Goal: Information Seeking & Learning: Understand process/instructions

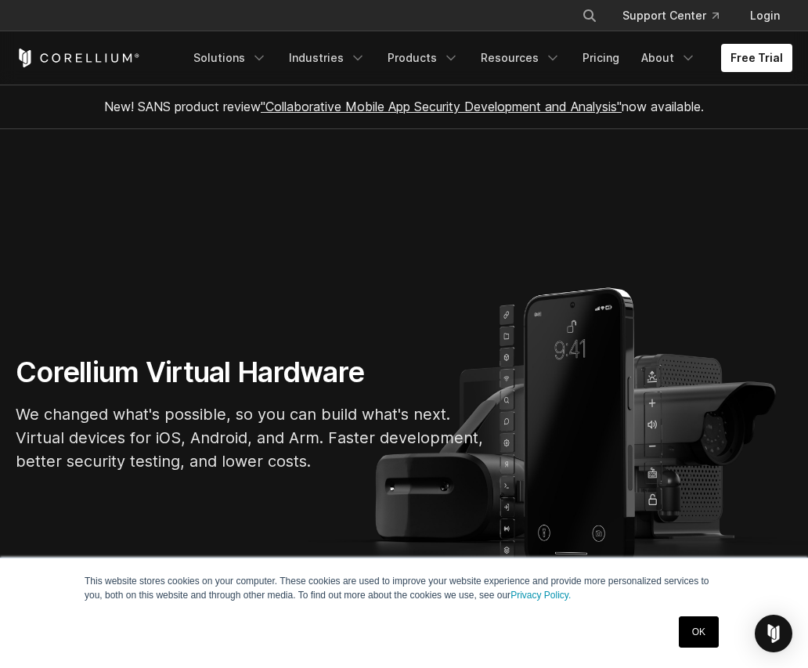
click at [691, 626] on link "OK" at bounding box center [699, 631] width 40 height 31
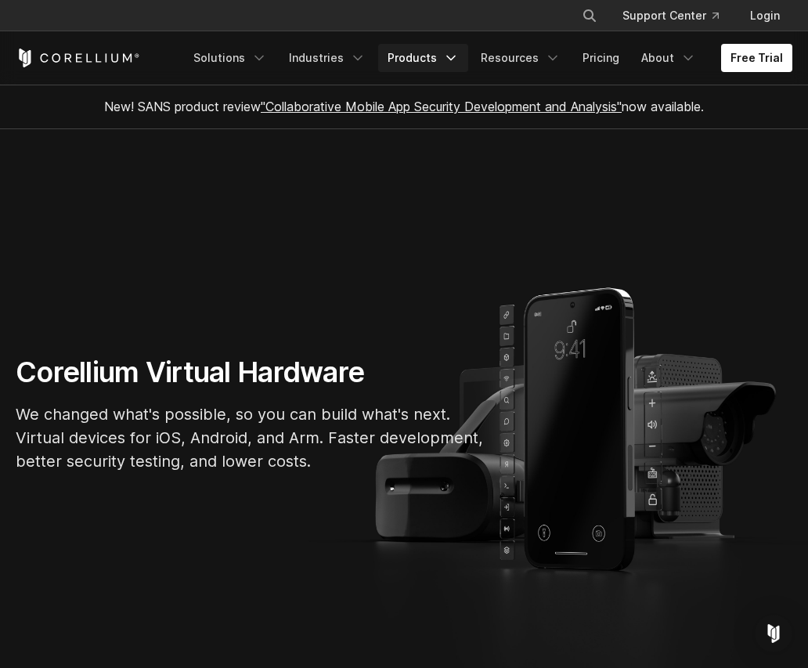
click at [455, 56] on polyline "Navigation Menu" at bounding box center [451, 58] width 8 height 4
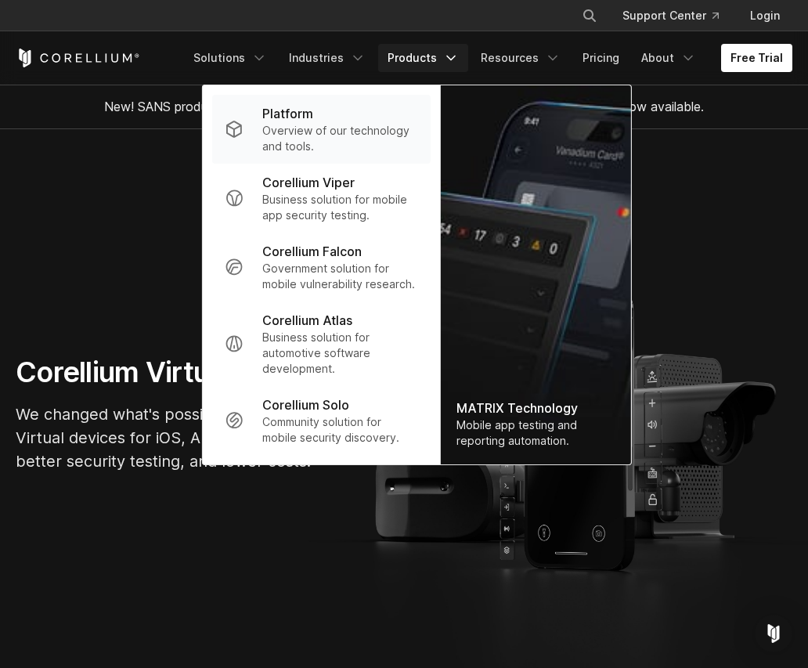
click at [357, 127] on p "Overview of our technology and tools." at bounding box center [340, 138] width 156 height 31
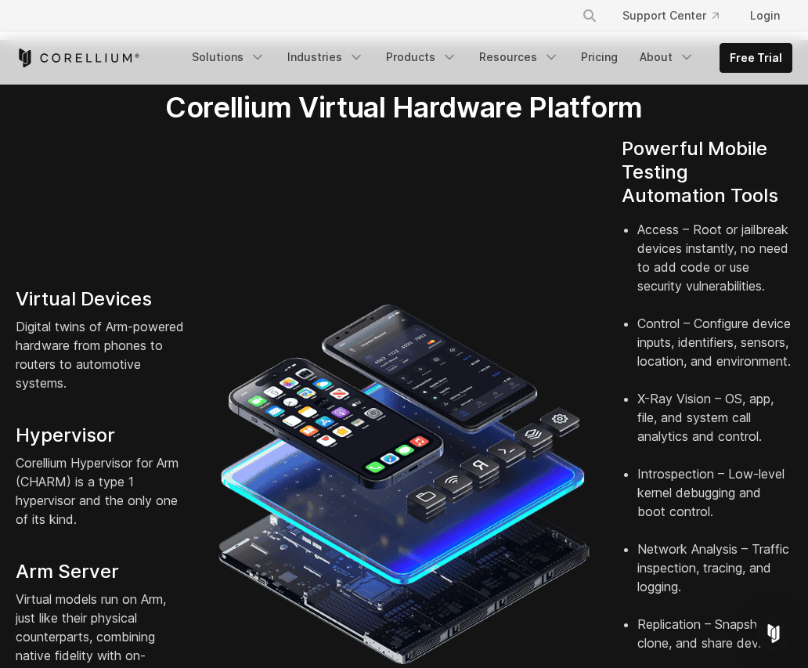
scroll to position [313, 0]
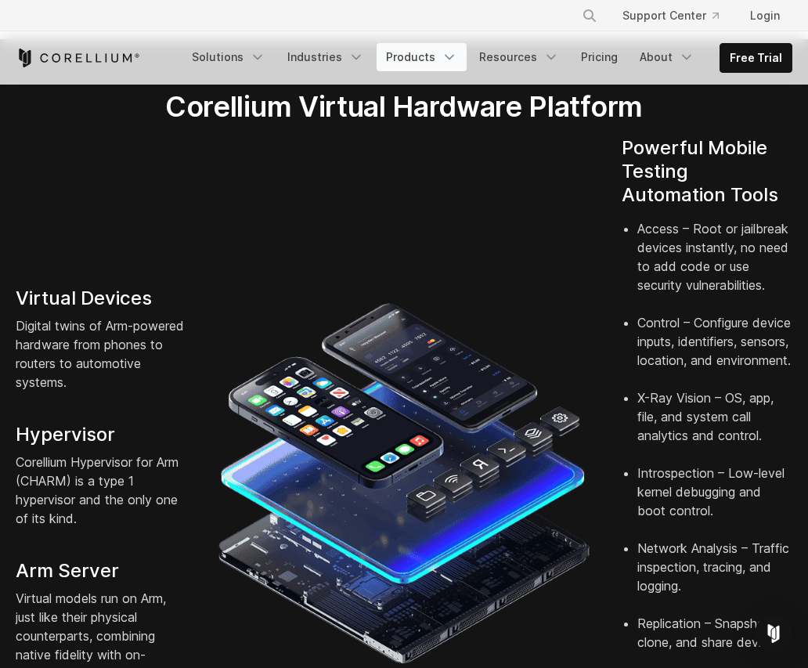
click at [454, 60] on icon "Navigation Menu" at bounding box center [450, 57] width 16 height 16
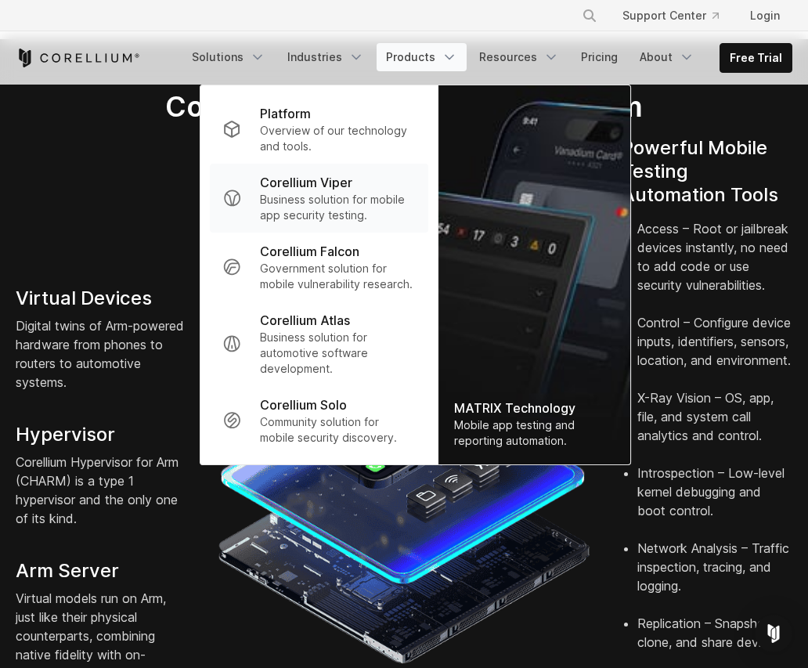
click at [345, 215] on p "Business solution for mobile app security testing." at bounding box center [338, 207] width 156 height 31
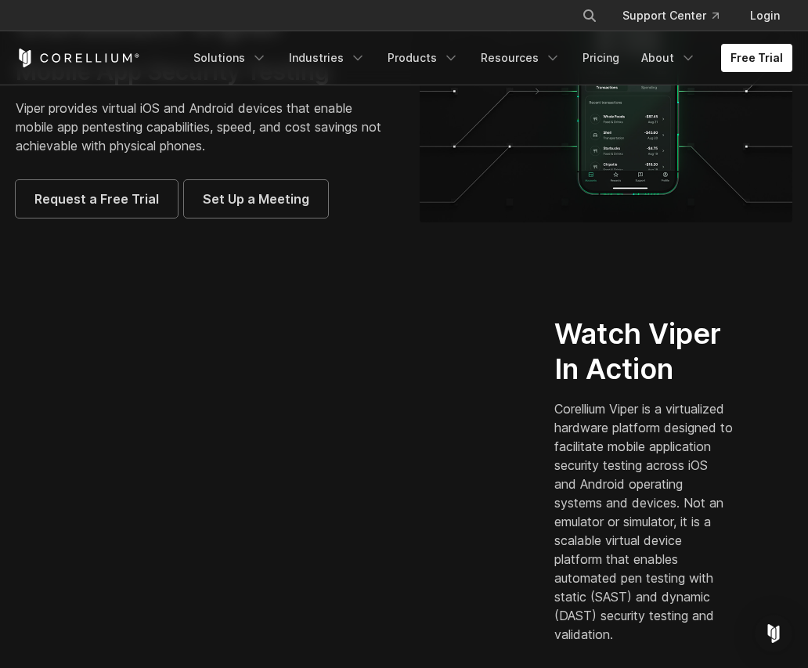
scroll to position [235, 0]
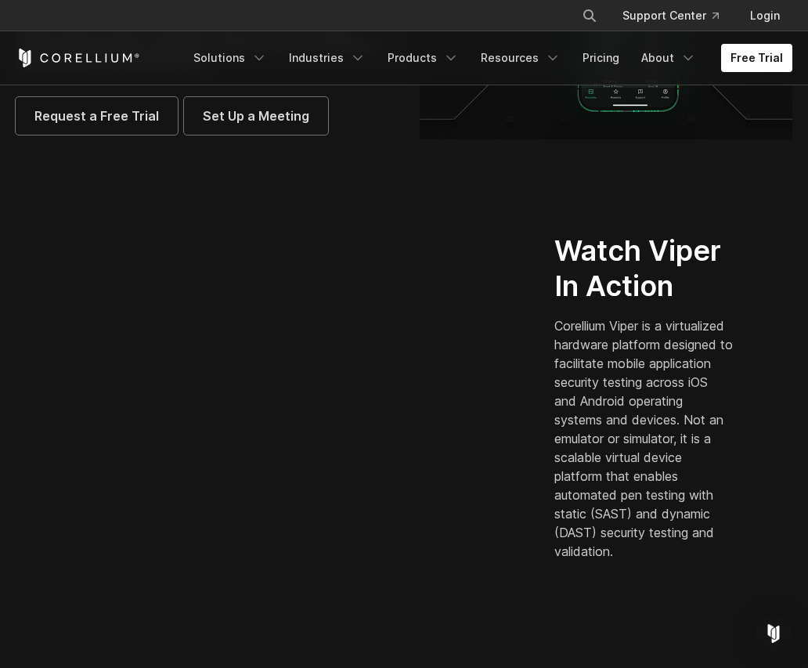
click at [702, 466] on p "Corellium Viper is a virtualized hardware platform designed to facilitate mobil…" at bounding box center [643, 438] width 179 height 244
click at [695, 493] on p "Corellium Viper is a virtualized hardware platform designed to facilitate mobil…" at bounding box center [643, 438] width 179 height 244
click at [622, 168] on section "Corellium Viper Mobile App Security Testing Viper provides virtual iOS and Andr…" at bounding box center [404, 13] width 808 height 327
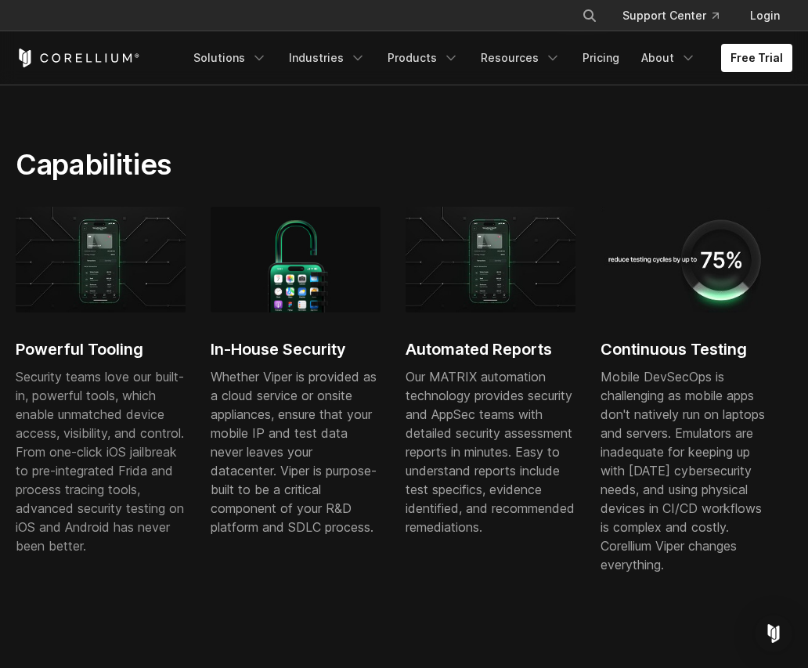
scroll to position [783, 0]
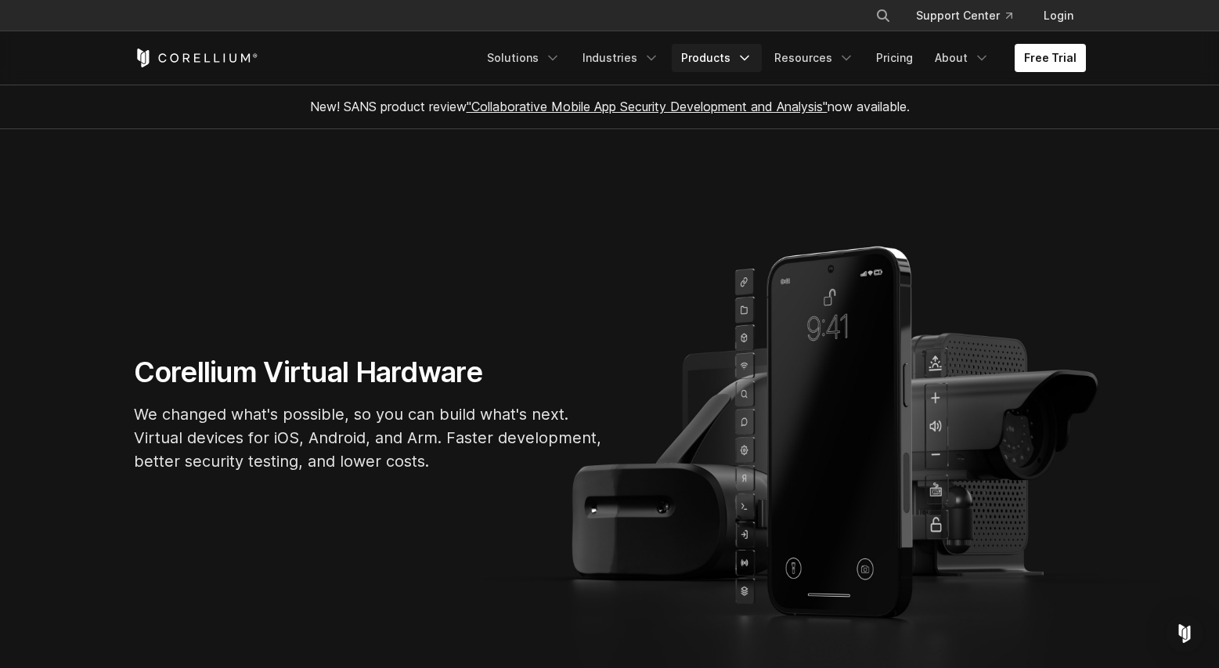
click at [744, 67] on link "Products" at bounding box center [717, 58] width 90 height 28
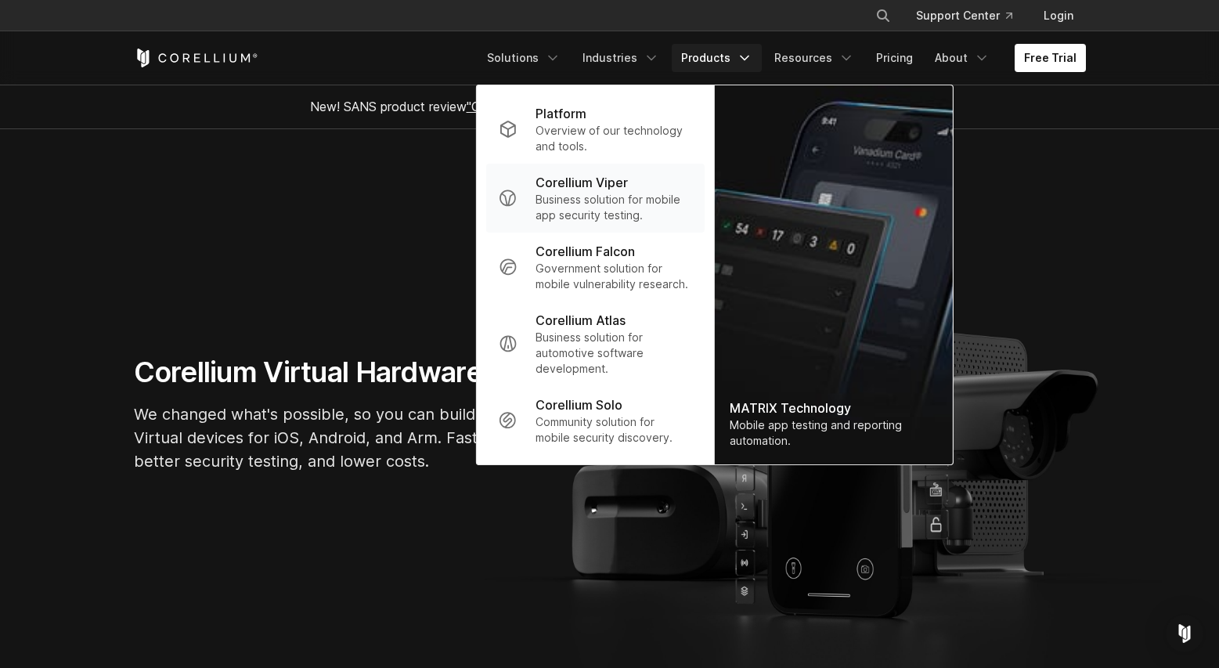
click at [626, 203] on p "Business solution for mobile app security testing." at bounding box center [614, 207] width 156 height 31
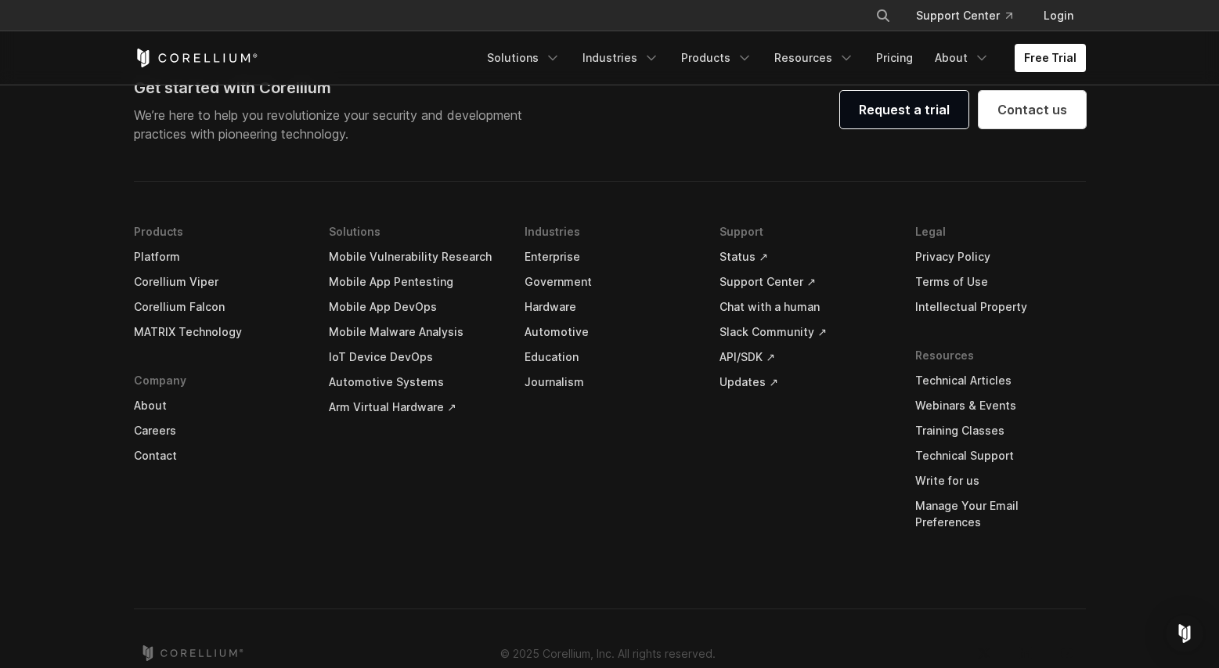
scroll to position [4682, 0]
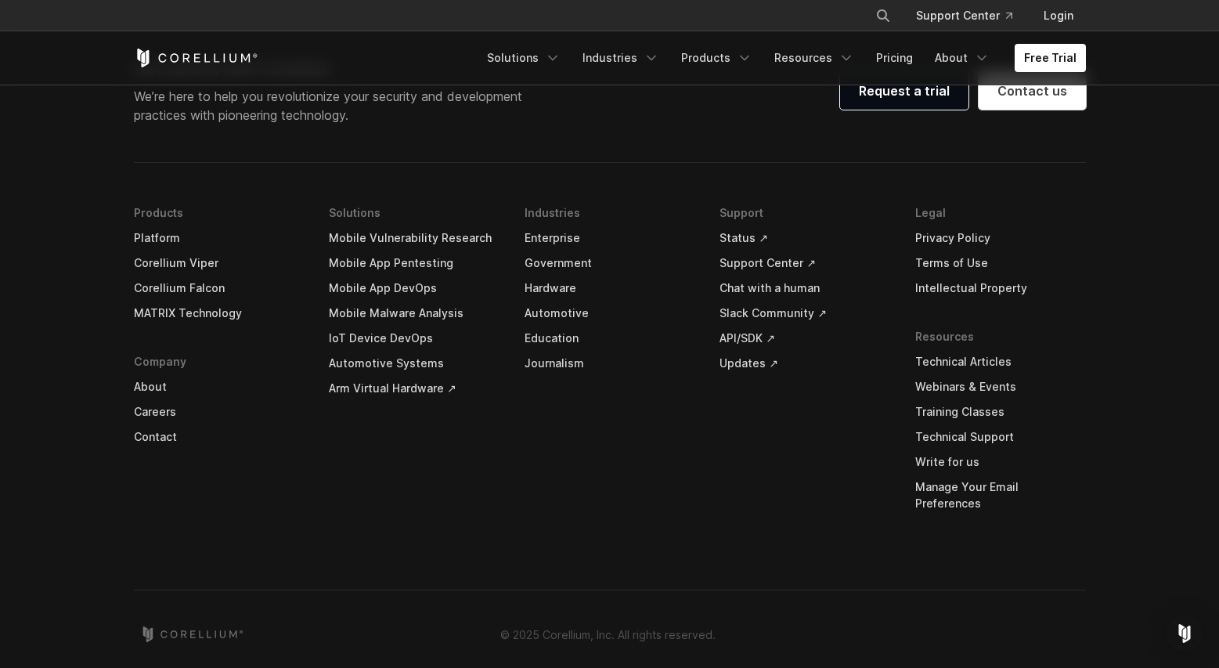
click at [968, 262] on link "Terms of Use" at bounding box center [1000, 263] width 171 height 25
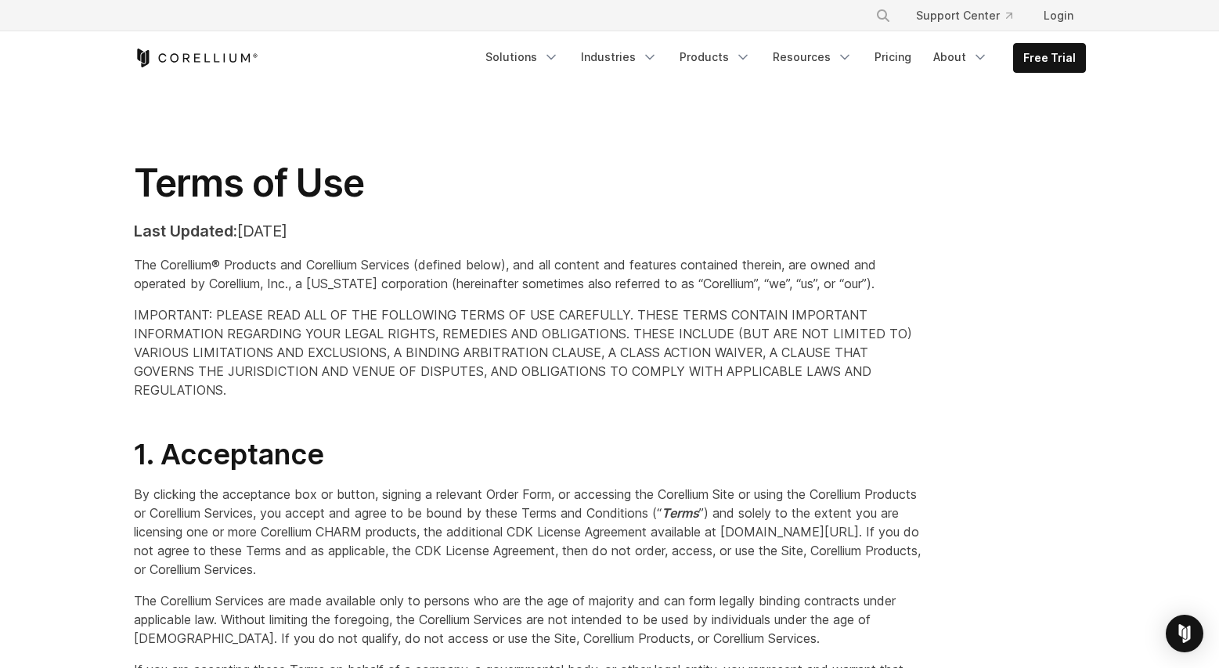
click at [271, 363] on p "IMPORTANT: PLEASE READ ALL OF THE FOLLOWING TERMS OF USE CAREFULLY. THESE TERMS…" at bounding box center [528, 352] width 788 height 94
click at [122, 180] on div "Terms of Use Last Updated: [DATE] The Corellium® Products and Corellium Service…" at bounding box center [528, 286] width 820 height 252
click at [130, 176] on div "Terms of Use Last Updated: [DATE] The Corellium® Products and Corellium Service…" at bounding box center [528, 286] width 820 height 252
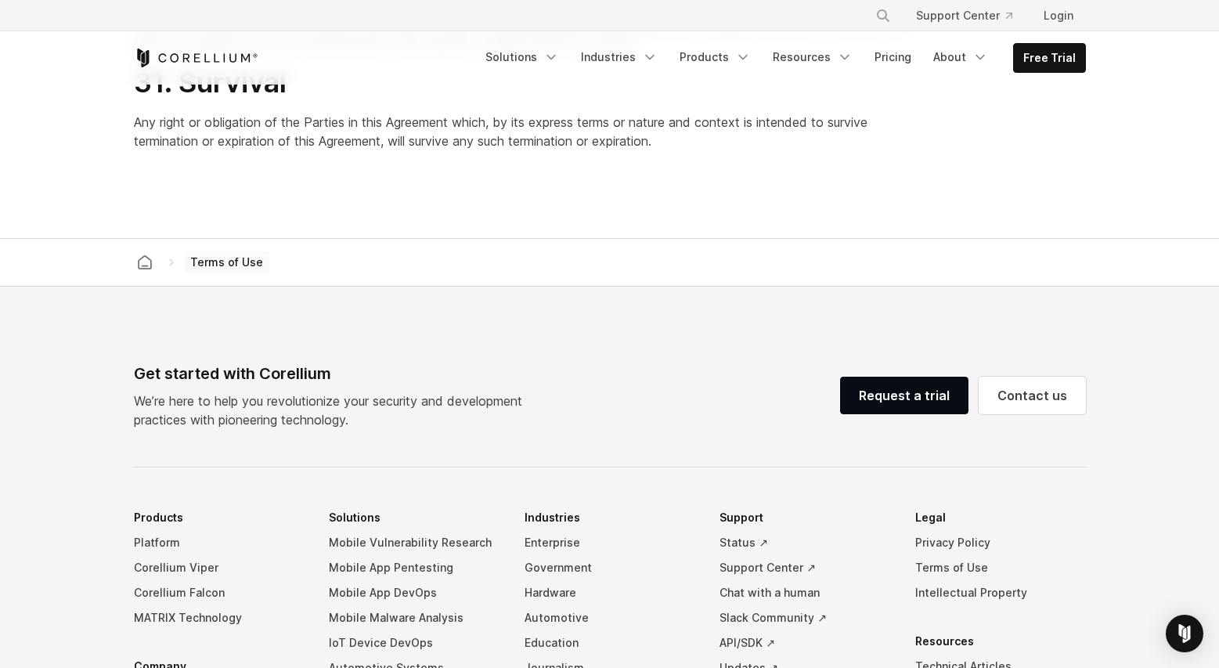
scroll to position [12374, 0]
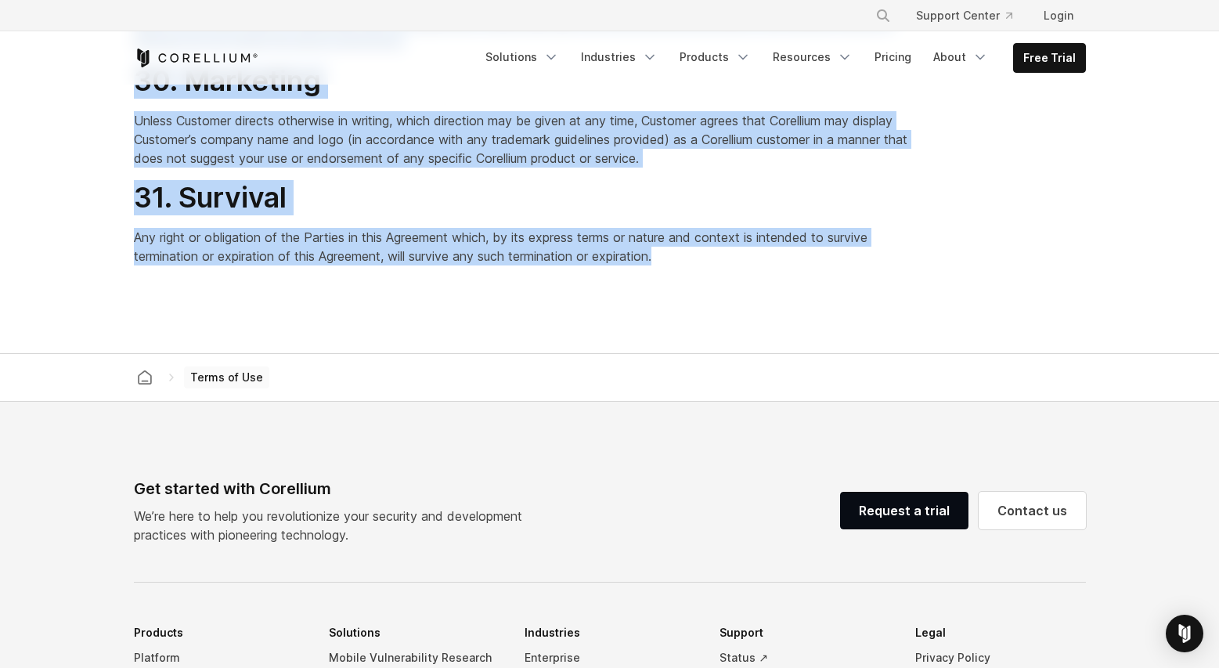
drag, startPoint x: 141, startPoint y: 176, endPoint x: 908, endPoint y: 464, distance: 819.3
copy div "Lorem ip Dol Sita Consect: Adip 69, 7770 Eli Seddoeius® Temporin utl Etdolorem …"
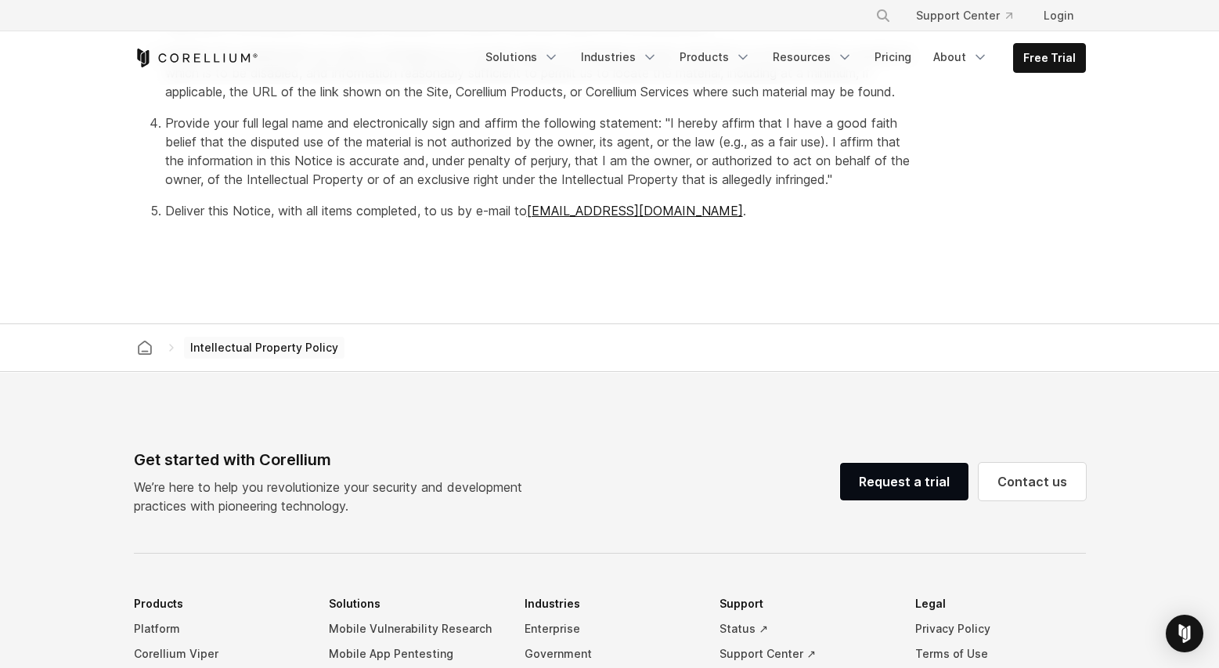
scroll to position [1114, 0]
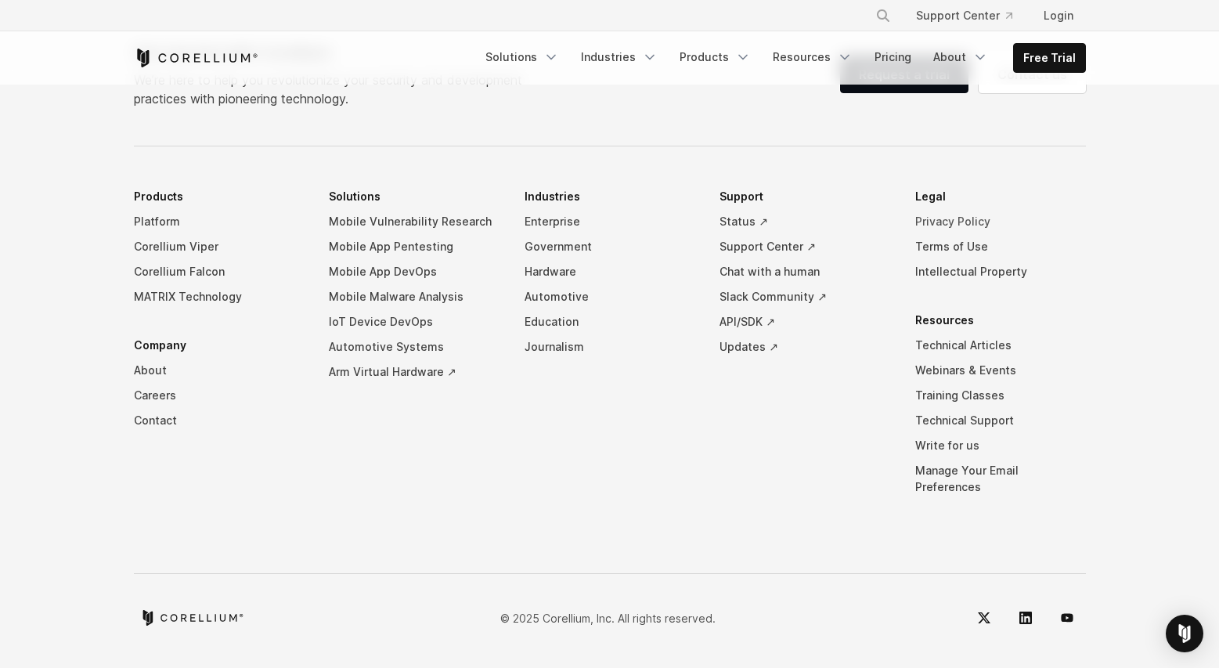
click at [964, 234] on link "Privacy Policy" at bounding box center [1000, 221] width 171 height 25
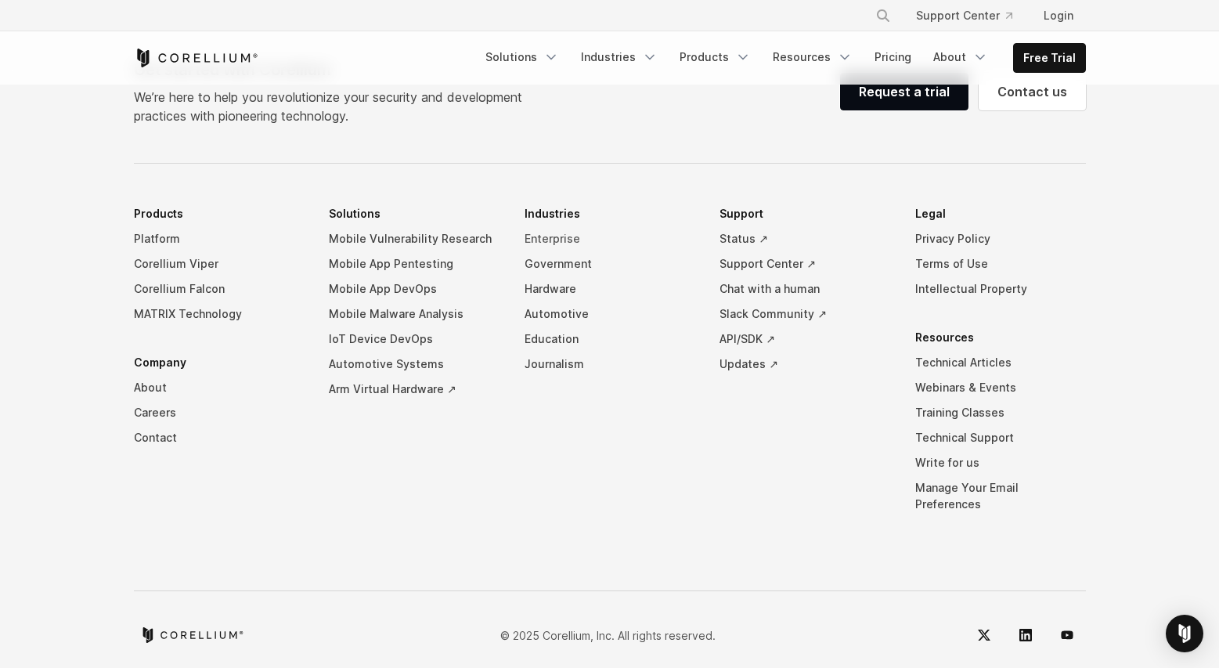
scroll to position [4731, 0]
